Goal: Find specific page/section: Find specific page/section

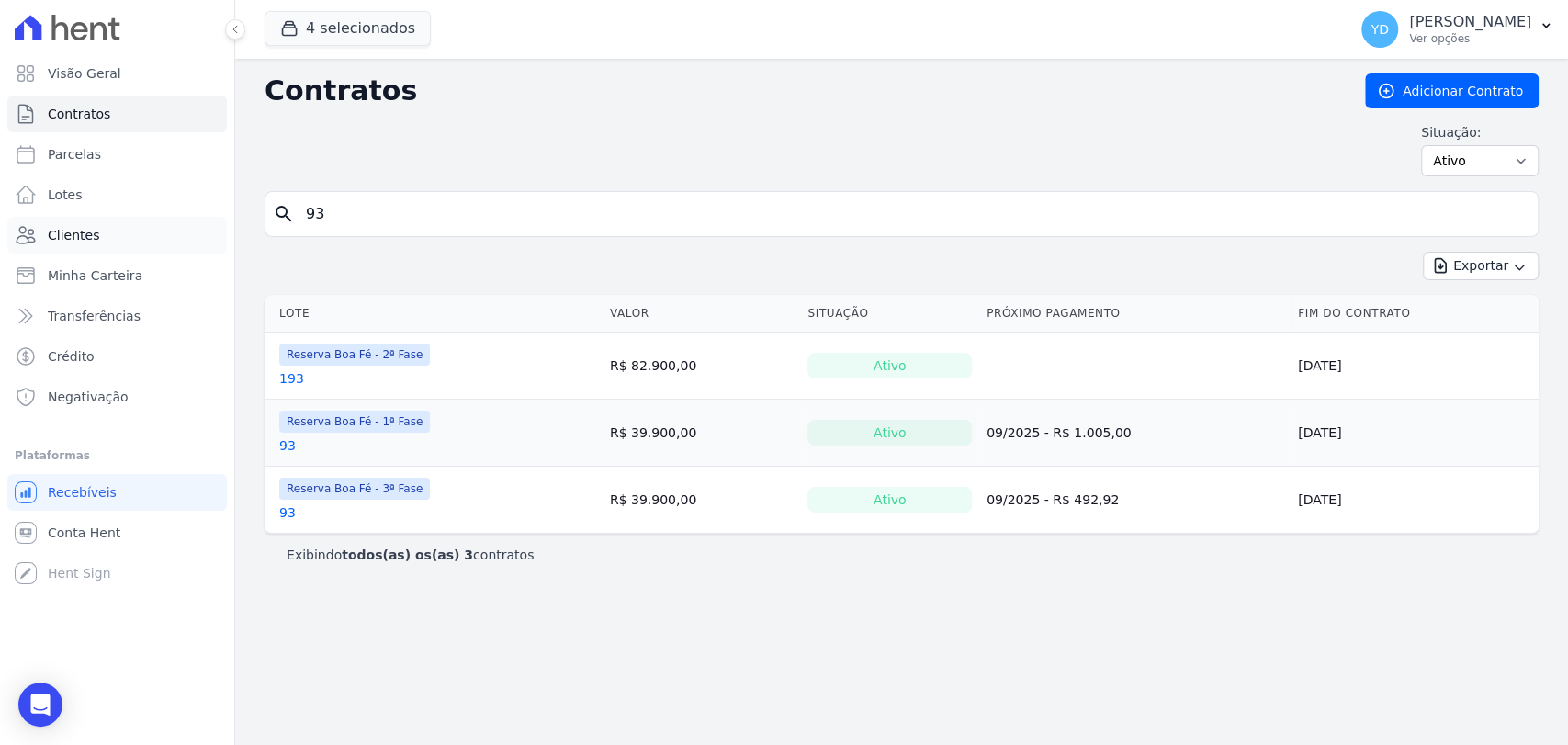
click at [102, 238] on link "Clientes" at bounding box center [117, 235] width 219 height 37
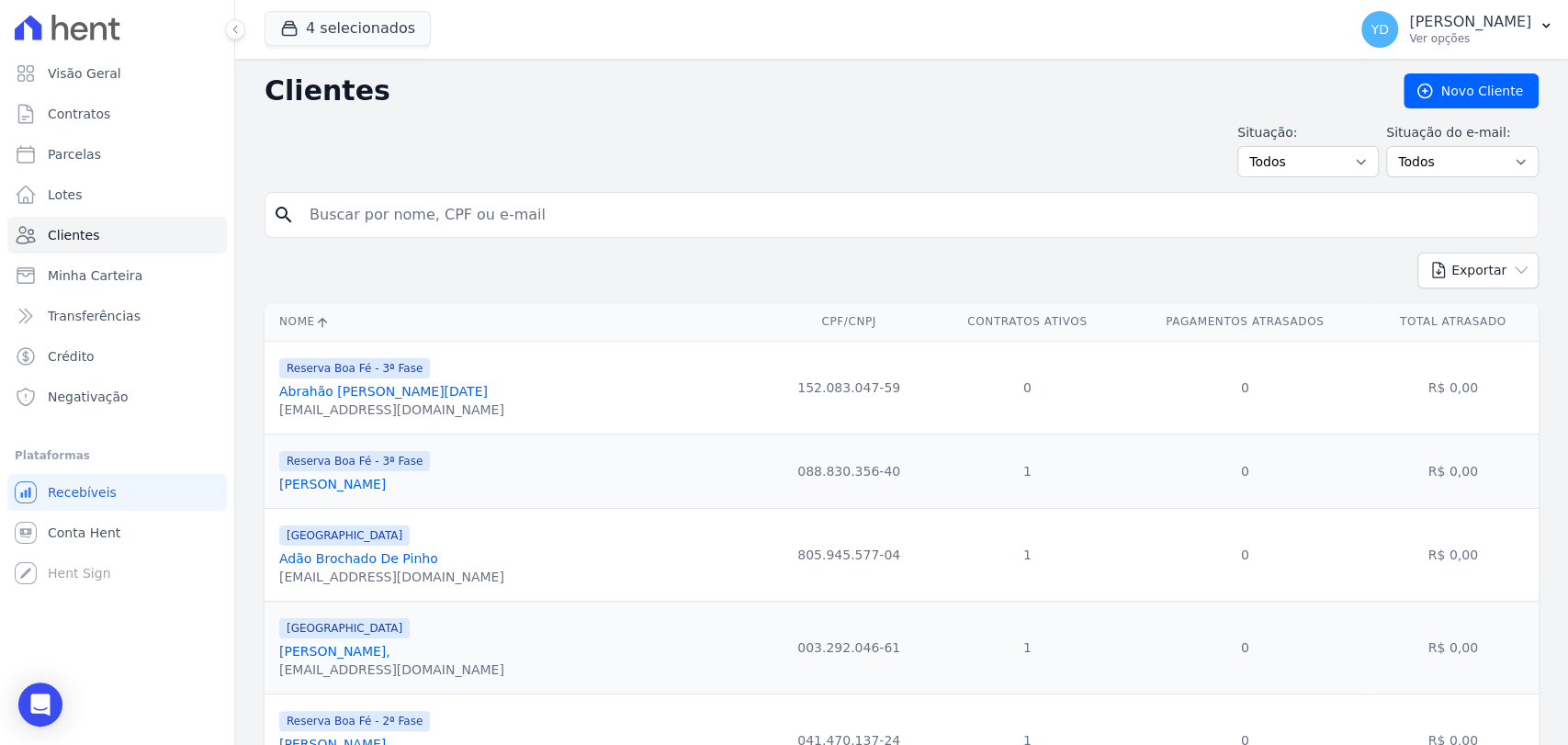
click at [431, 233] on div "search" at bounding box center [901, 215] width 1274 height 46
click at [420, 213] on input "search" at bounding box center [913, 214] width 1232 height 37
type input "76"
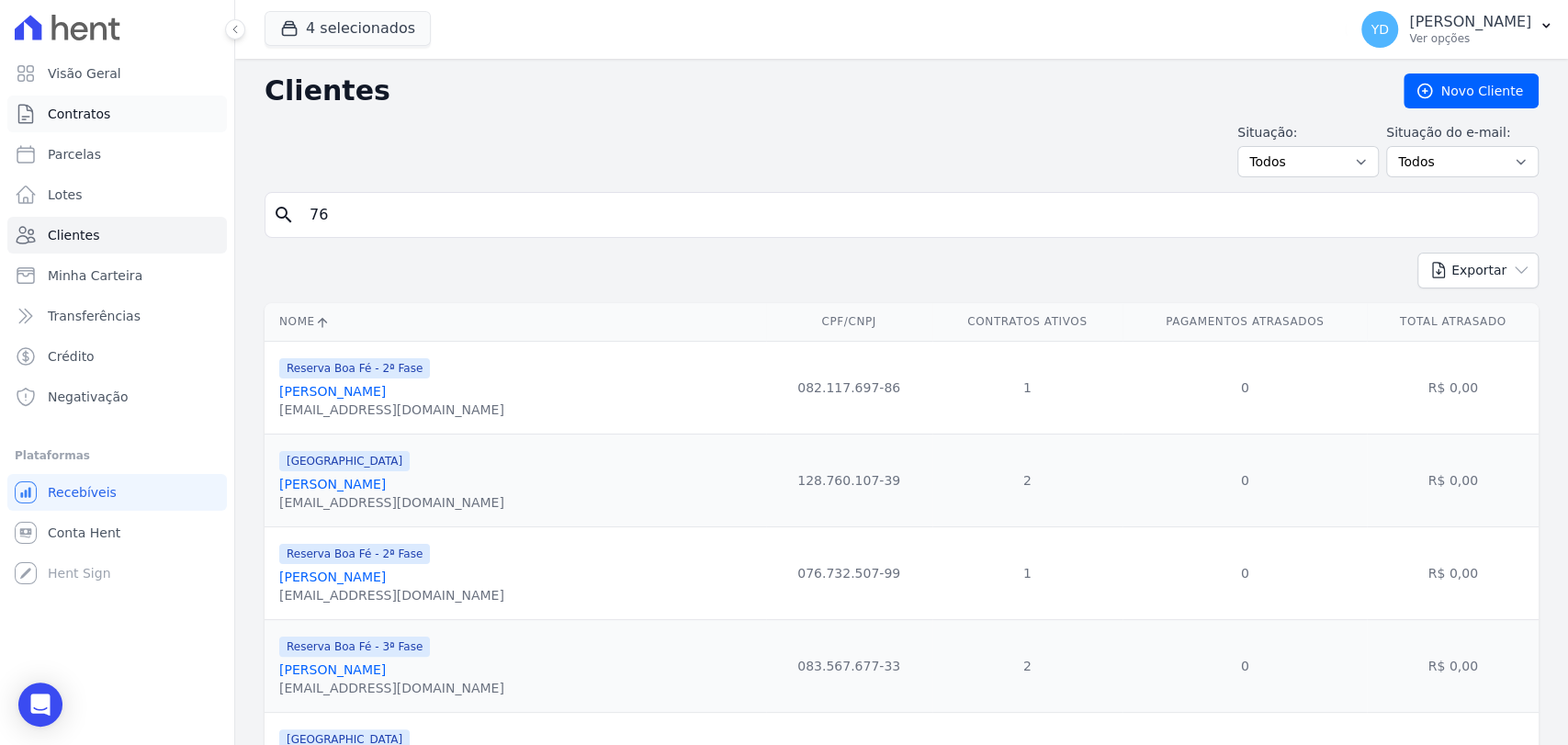
click at [157, 127] on link "Contratos" at bounding box center [117, 113] width 219 height 37
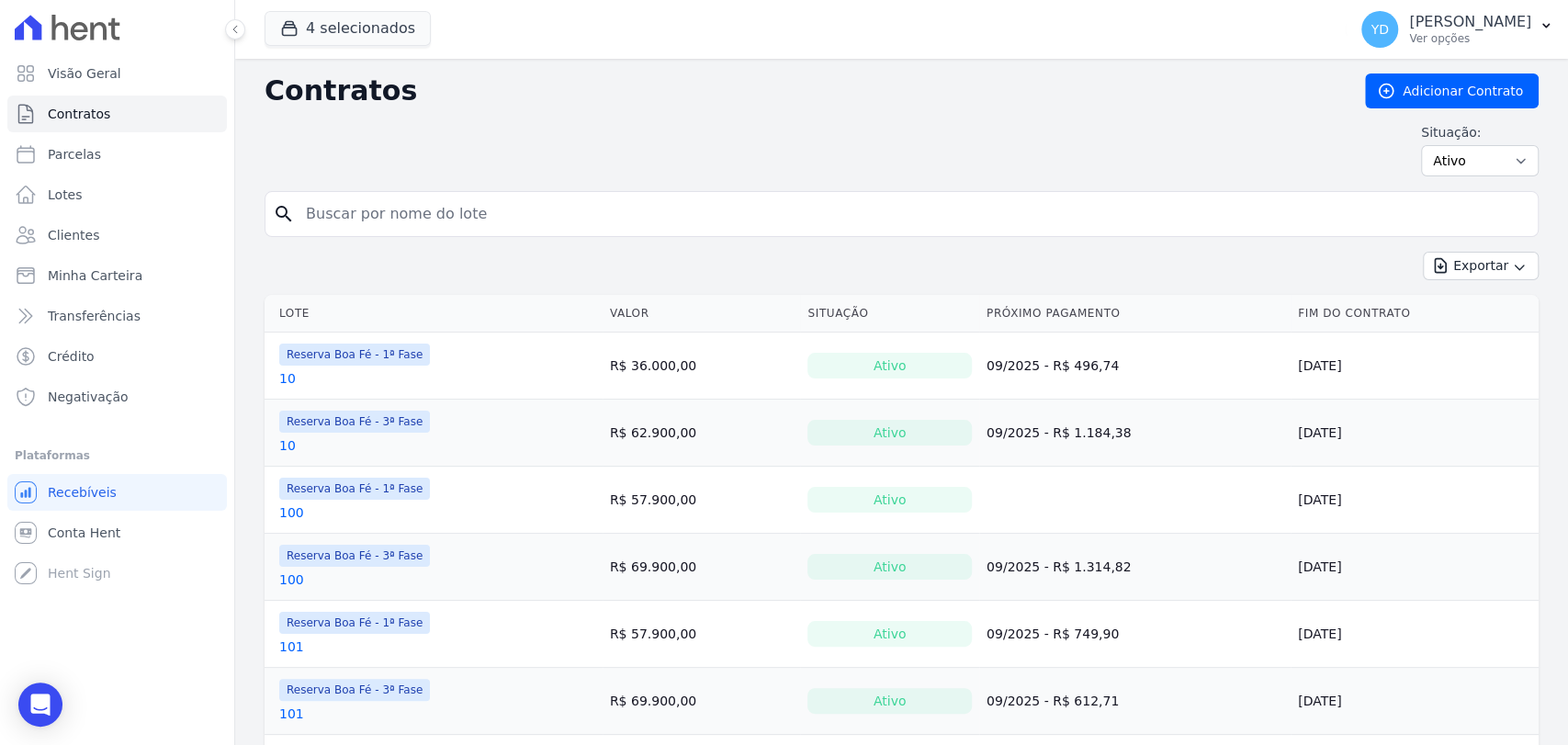
click at [367, 208] on input "search" at bounding box center [912, 213] width 1235 height 37
type input "76"
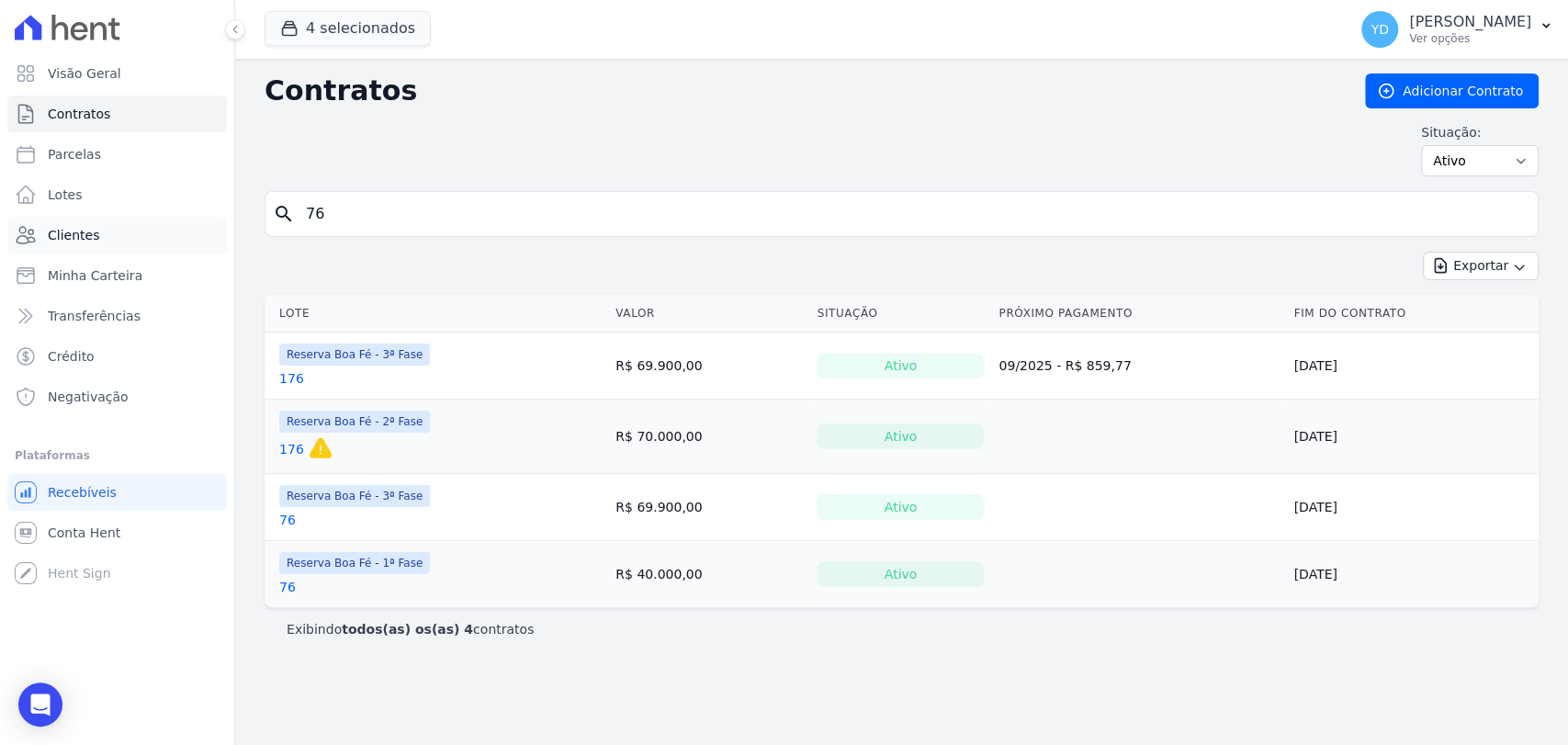
click at [87, 236] on span "Clientes" at bounding box center [73, 235] width 51 height 18
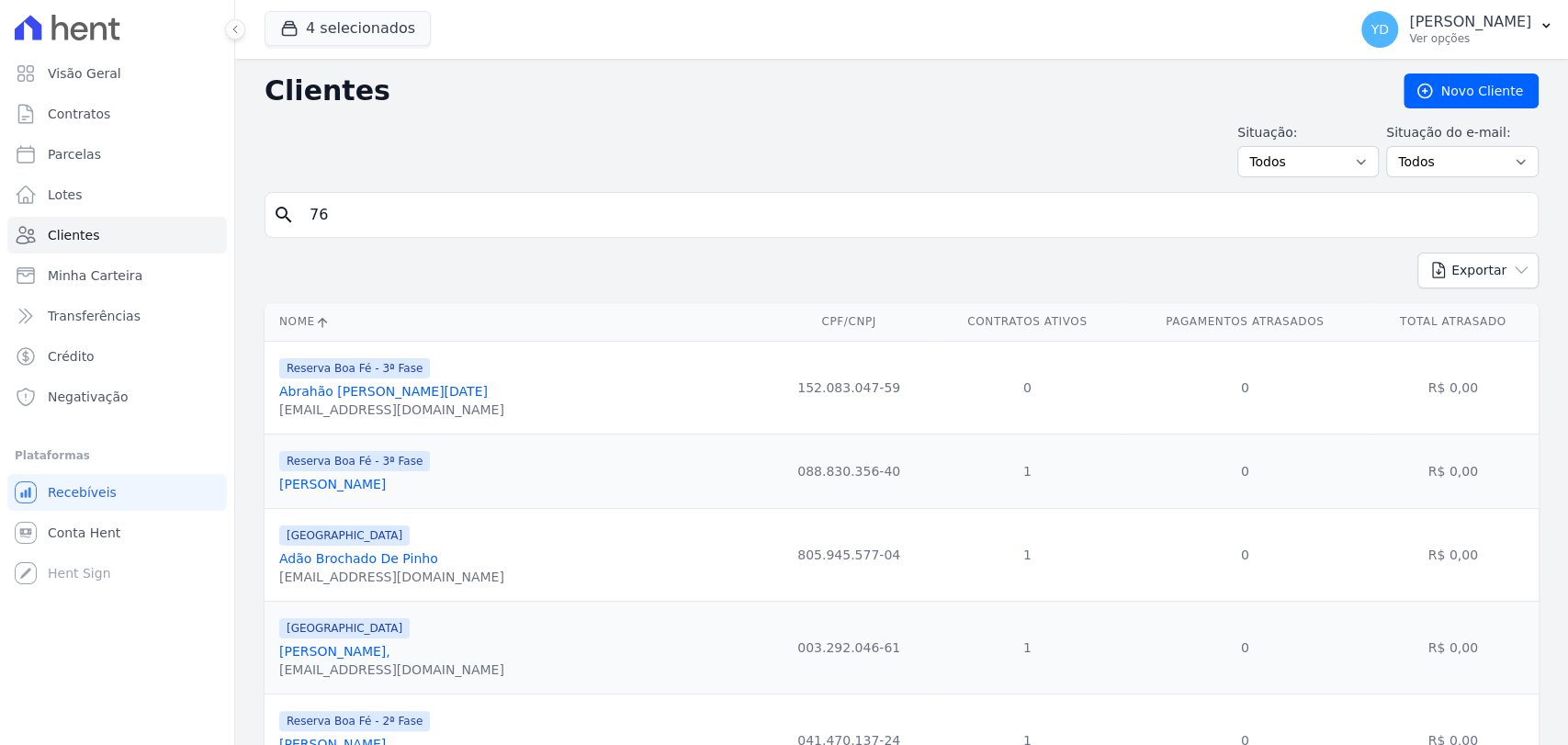
click at [405, 218] on input "76" at bounding box center [913, 214] width 1232 height 37
click at [405, 218] on input "search" at bounding box center [913, 214] width 1232 height 37
paste input "01222010607"
type input "01222010607"
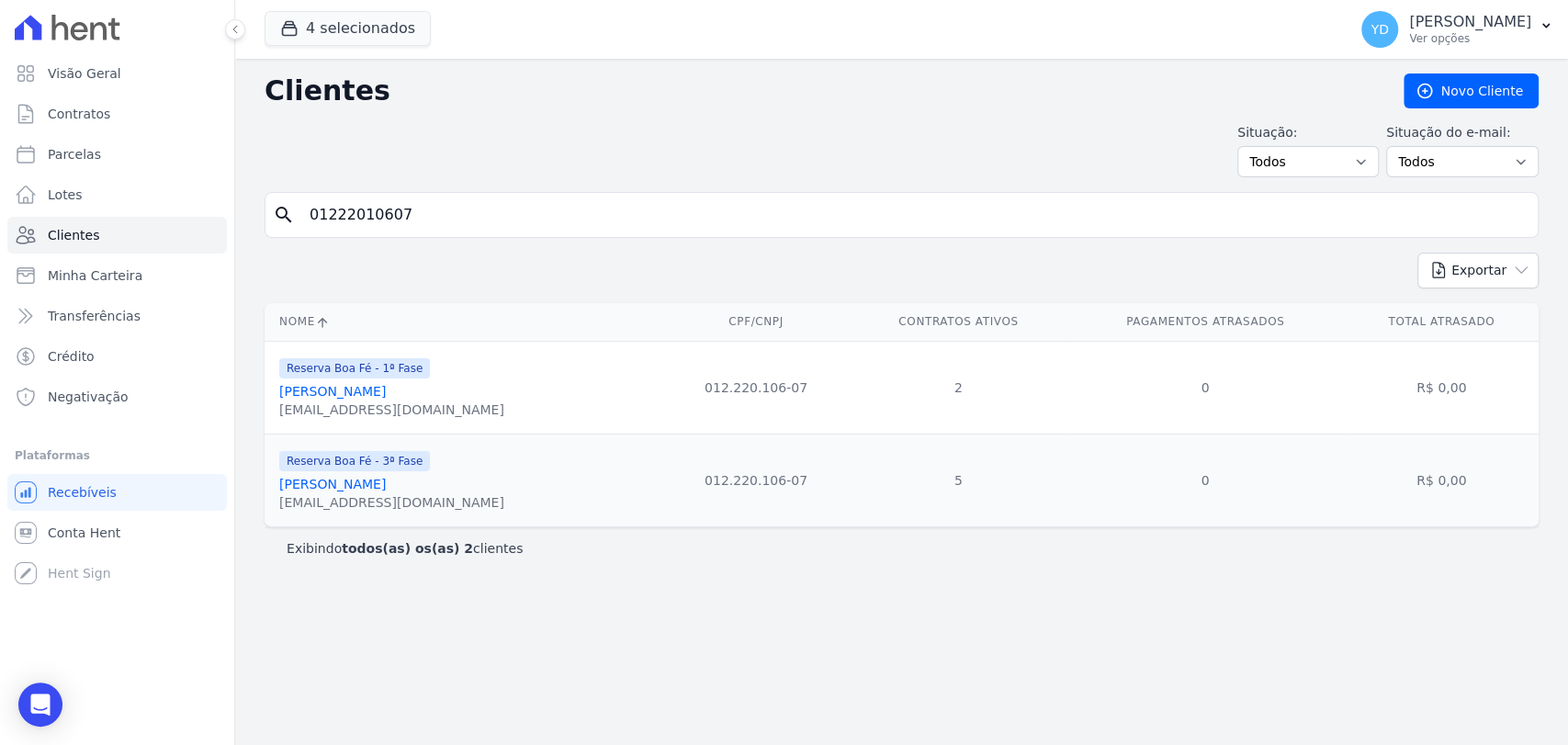
drag, startPoint x: 462, startPoint y: 387, endPoint x: 460, endPoint y: 398, distance: 11.2
click at [386, 398] on link "Cristiano Robert Nogueira Guiducci Romagnoli" at bounding box center [332, 390] width 107 height 14
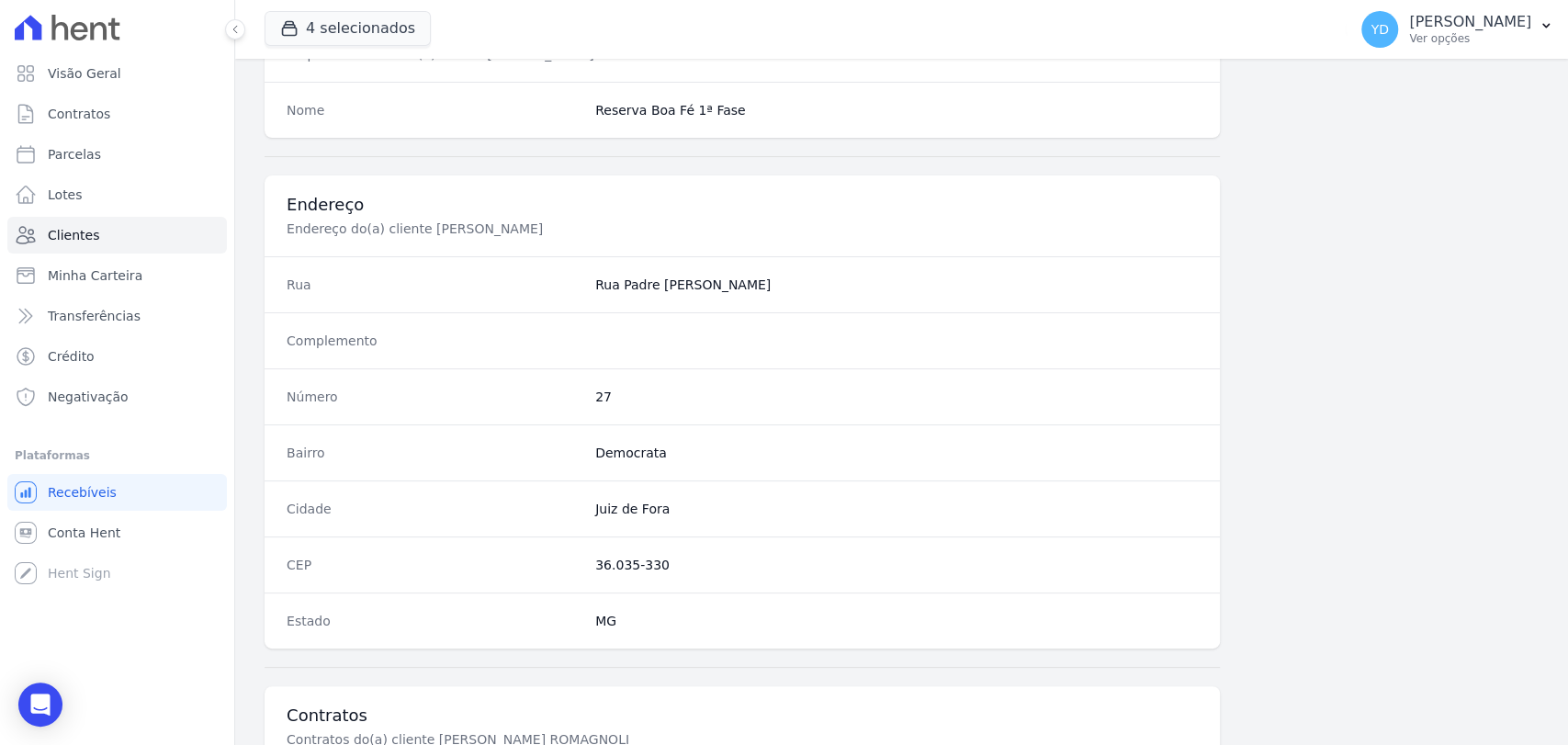
scroll to position [1055, 0]
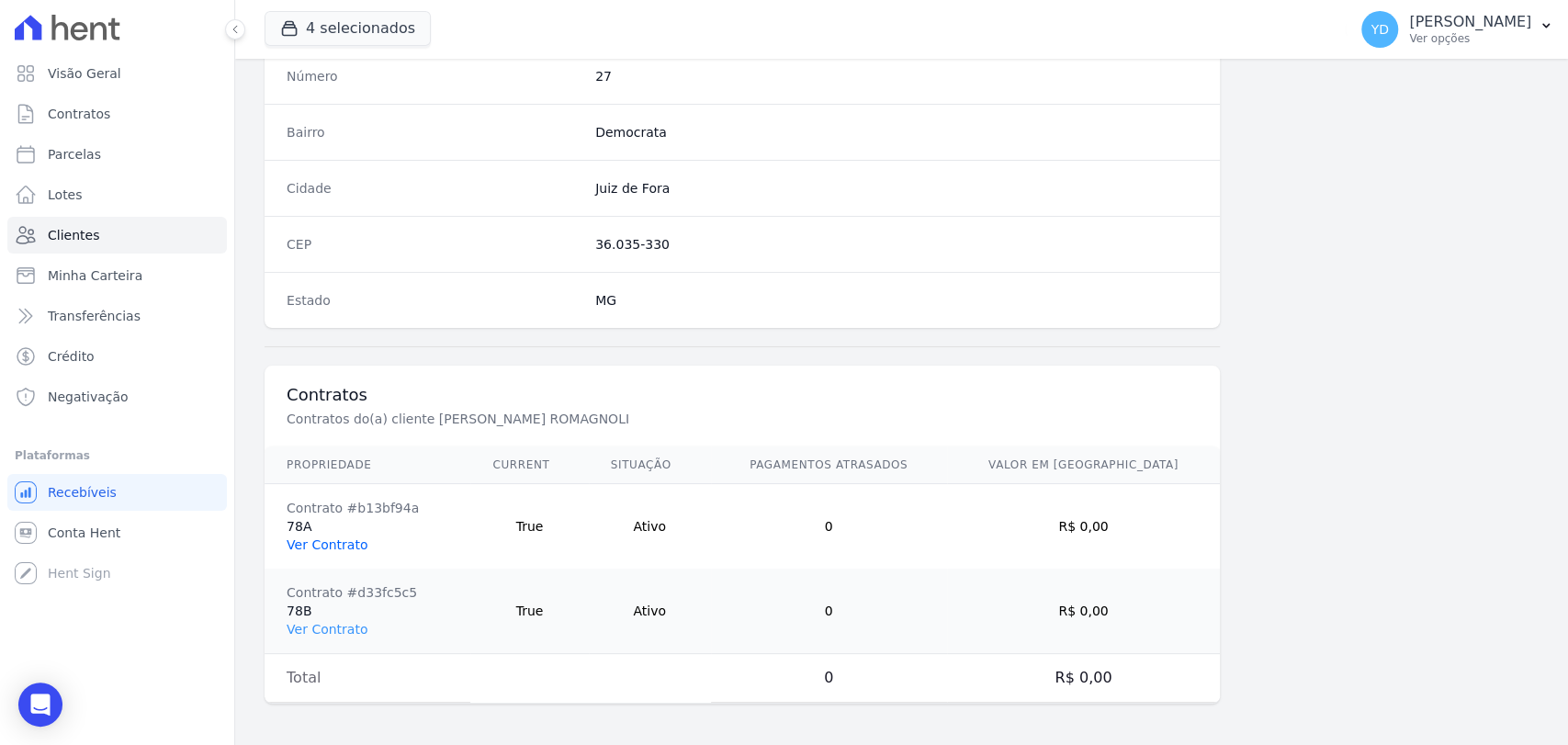
click at [326, 542] on link "Ver Contrato" at bounding box center [327, 544] width 81 height 14
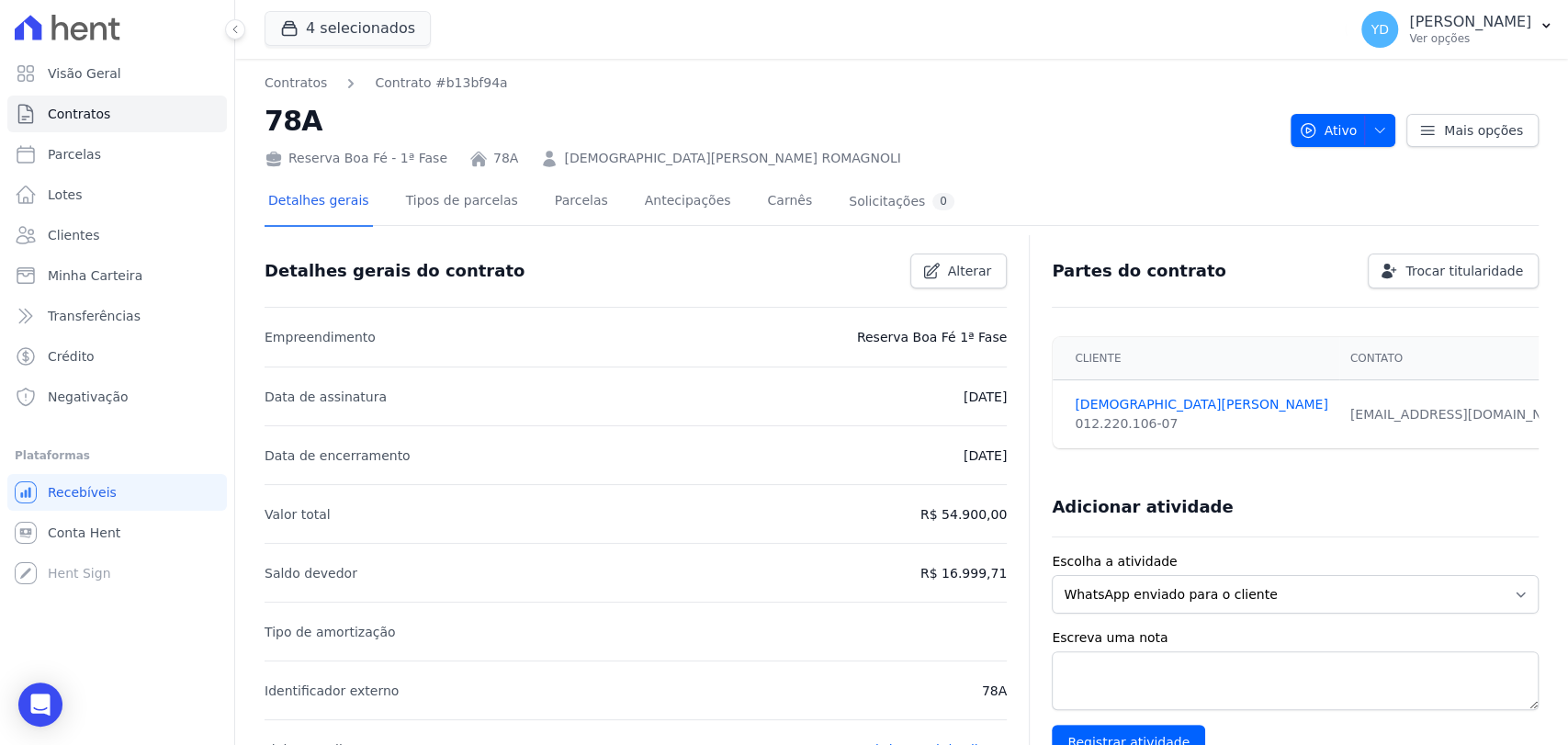
scroll to position [509, 0]
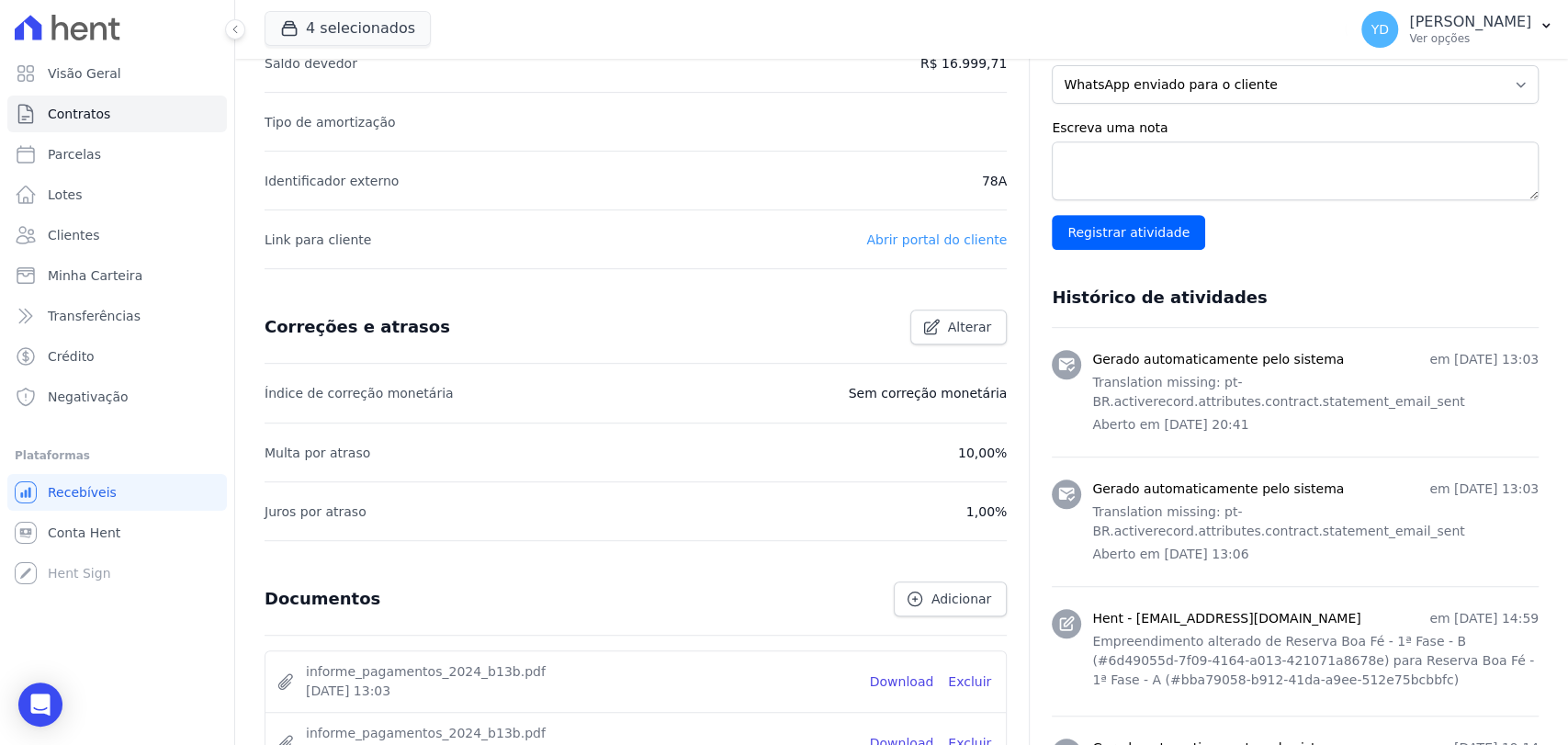
click at [901, 244] on link "Abrir portal do cliente" at bounding box center [936, 239] width 140 height 14
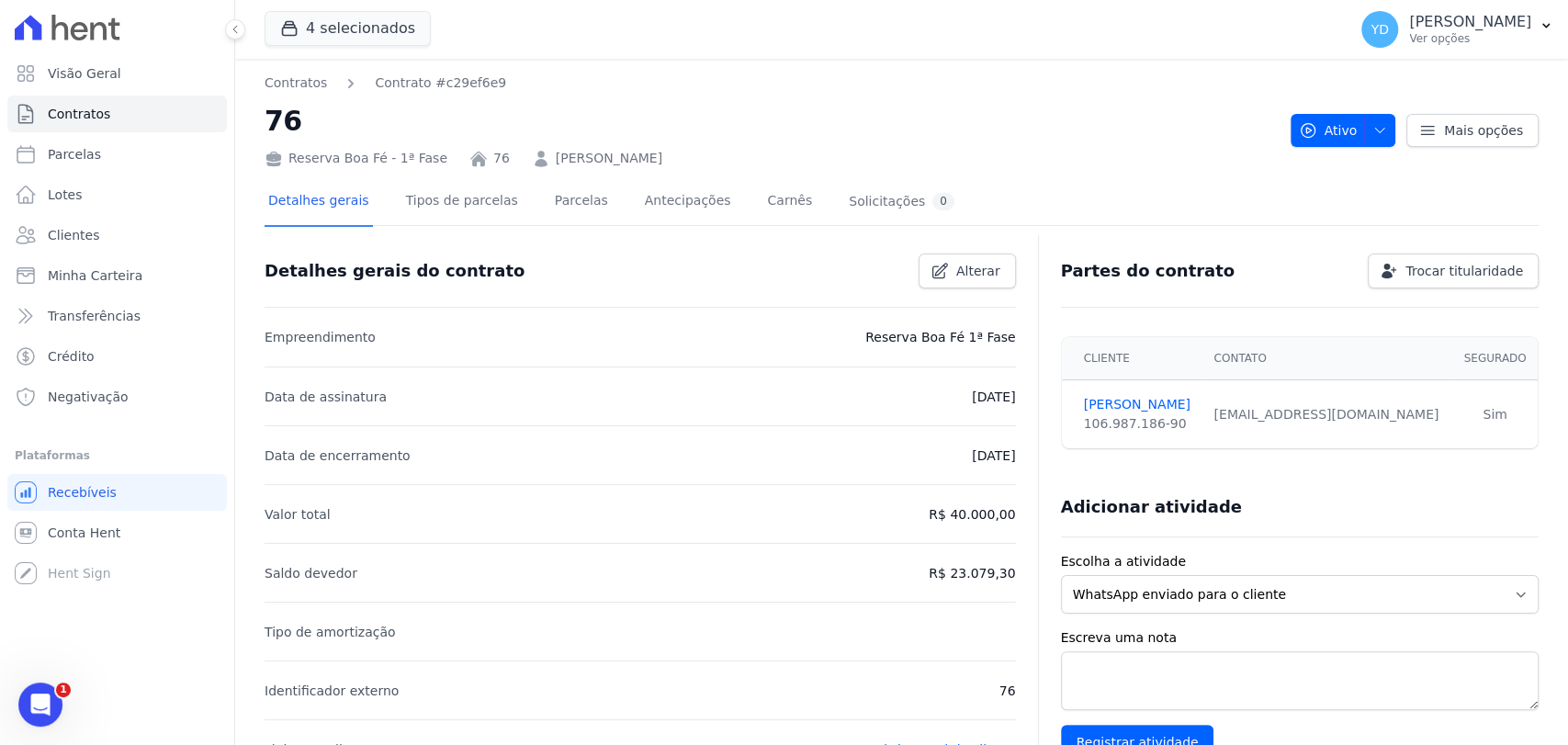
drag, startPoint x: 696, startPoint y: 156, endPoint x: 537, endPoint y: 151, distance: 159.1
click at [536, 151] on div "Reserva Boa Fé - 1ª Fase 76 MONICA MIGUEL BROCHINI" at bounding box center [770, 155] width 1011 height 27
copy link "ONICA MIGUEL BROCHINI"
click at [744, 161] on div "Reserva Boa Fé - 1ª Fase 76 MONICA MIGUEL BROCHINI" at bounding box center [770, 155] width 1011 height 27
drag, startPoint x: 657, startPoint y: 153, endPoint x: 533, endPoint y: 158, distance: 124.1
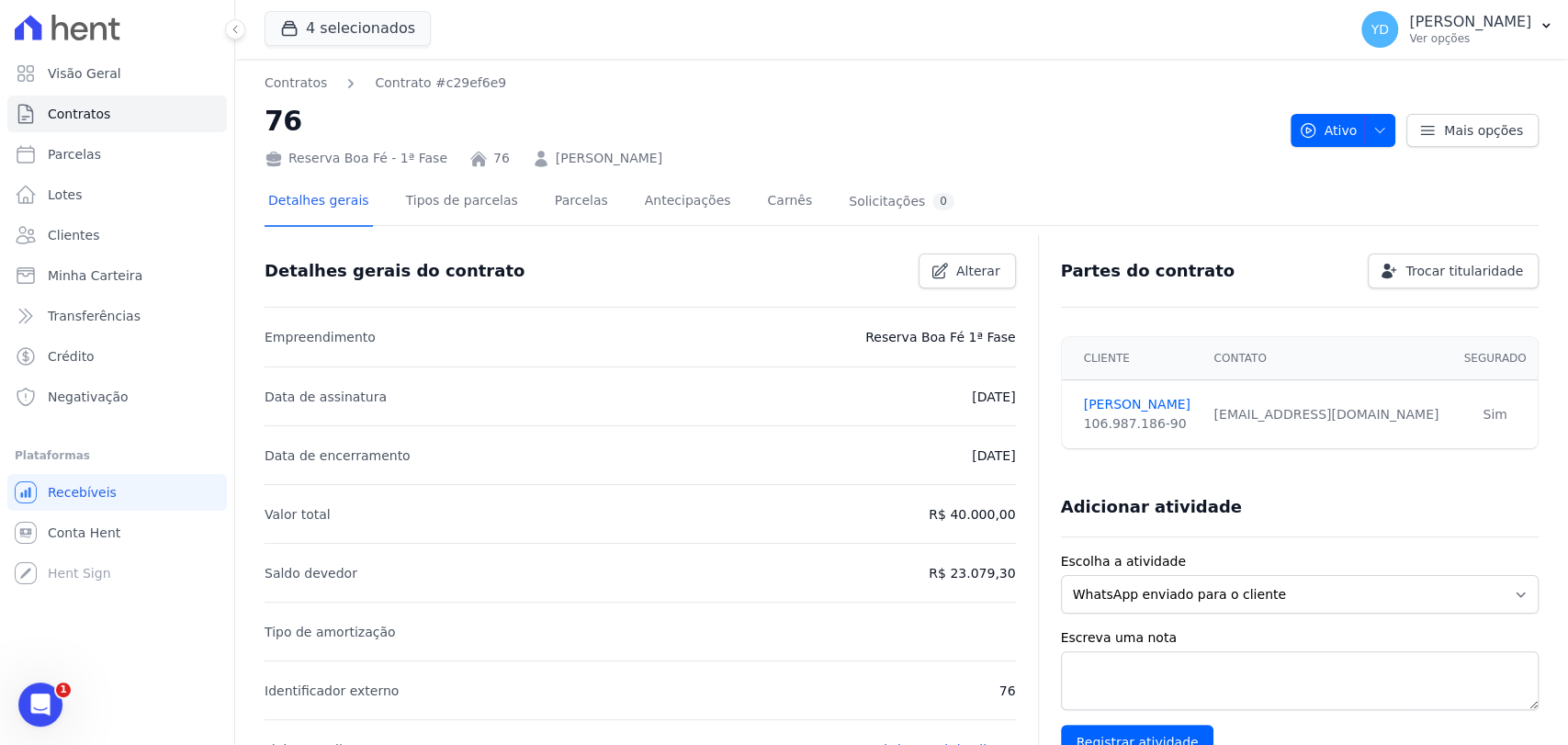
click at [533, 158] on div "Reserva Boa Fé - 1ª Fase 76 MONICA MIGUEL BROCHINI" at bounding box center [770, 155] width 1011 height 27
copy link "MONICA MIGUEL BROCHINI"
click at [636, 155] on link "MONICA MIGUEL BROCHINI" at bounding box center [609, 159] width 107 height 19
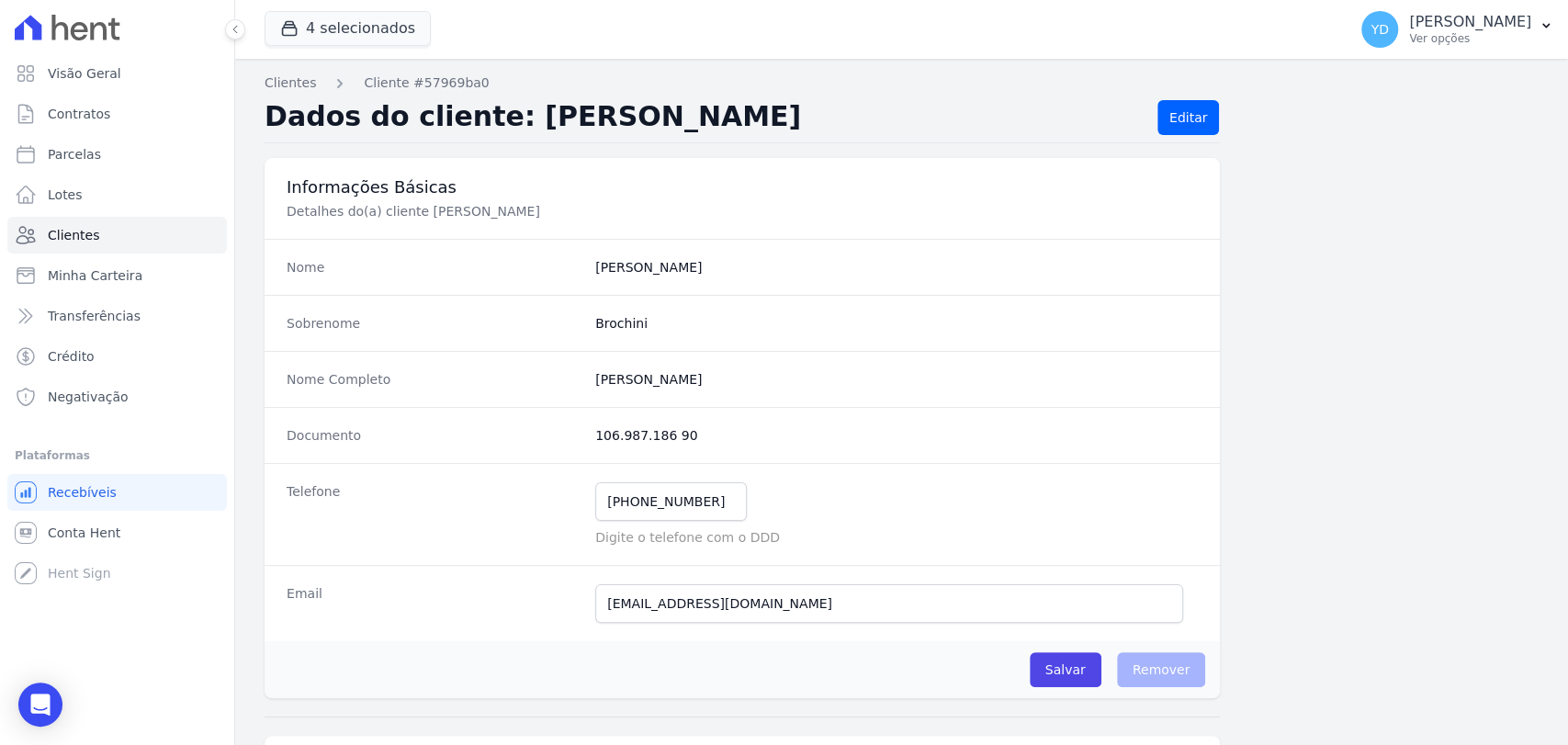
drag, startPoint x: 682, startPoint y: 440, endPoint x: 576, endPoint y: 434, distance: 106.2
click at [576, 434] on div "Documento 106.987.186 90" at bounding box center [741, 435] width 955 height 56
copy div "106.987.186 90"
click at [417, 236] on div "Informações Básicas Detalhes do(a) cliente Monica Miguel Brochini" at bounding box center [741, 198] width 955 height 81
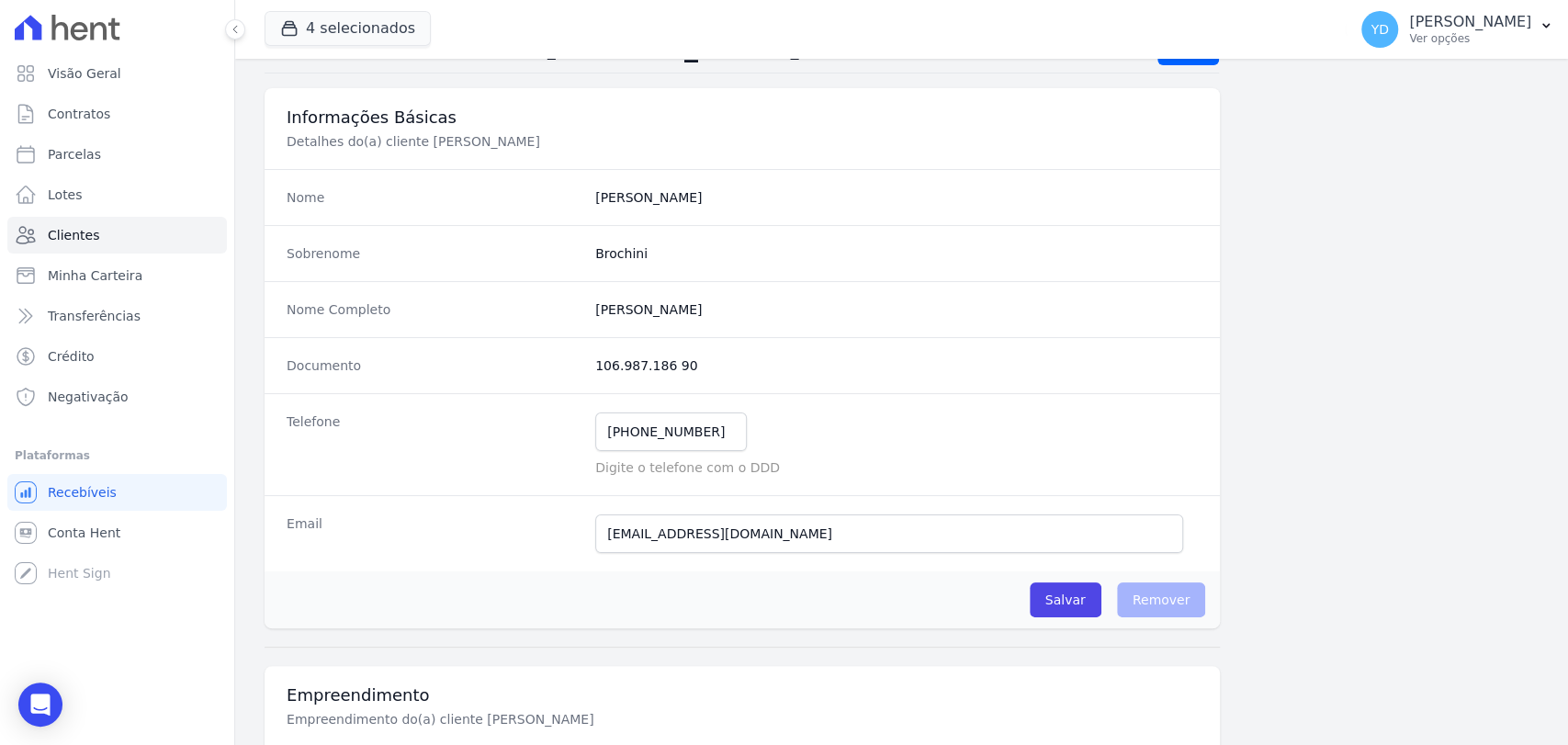
scroll to position [35, 0]
